Goal: Navigation & Orientation: Find specific page/section

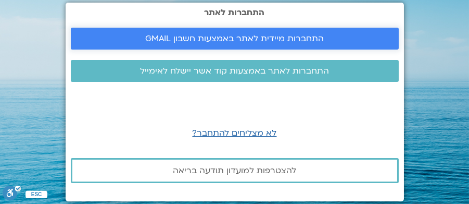
click at [242, 40] on span "התחברות מיידית לאתר באמצעות חשבון GMAIL" at bounding box center [234, 38] width 179 height 9
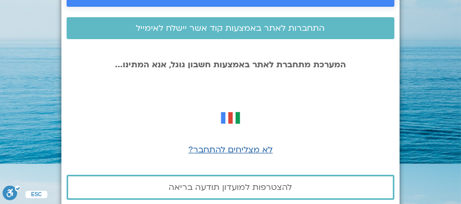
scroll to position [54, 0]
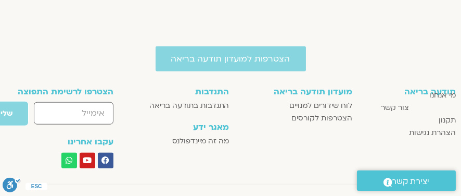
scroll to position [1522, 0]
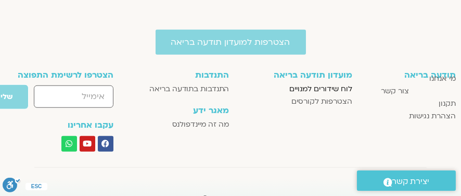
click at [330, 86] on span "לוח שידורים למנויים" at bounding box center [321, 89] width 63 height 12
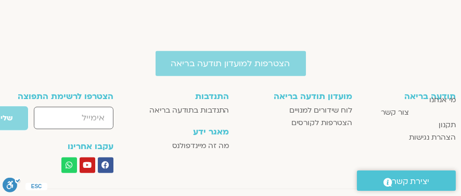
scroll to position [1522, 0]
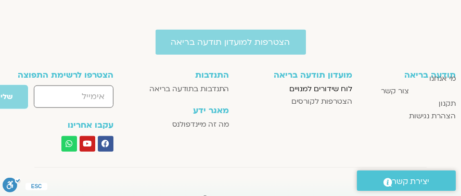
click at [315, 86] on span "לוח שידורים למנויים" at bounding box center [321, 89] width 63 height 12
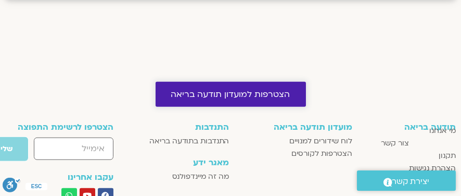
scroll to position [1522, 0]
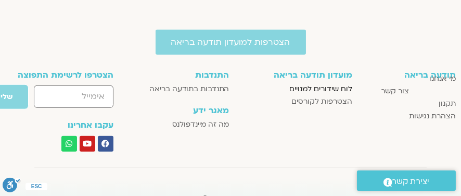
click at [305, 87] on span "לוח שידורים למנויים" at bounding box center [321, 89] width 63 height 12
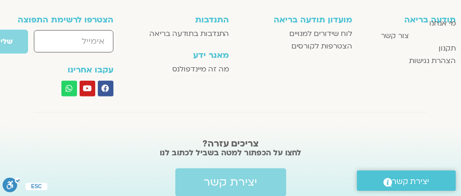
scroll to position [1567, 0]
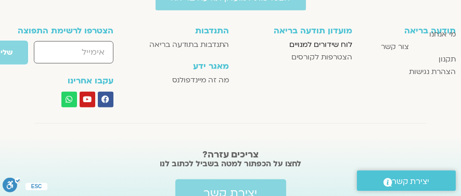
click at [315, 42] on span "לוח שידורים למנויים" at bounding box center [321, 45] width 63 height 12
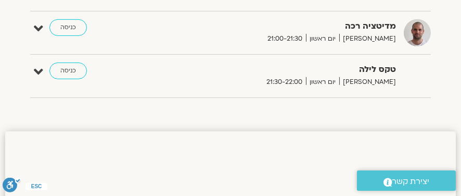
scroll to position [729, 0]
